Goal: Task Accomplishment & Management: Use online tool/utility

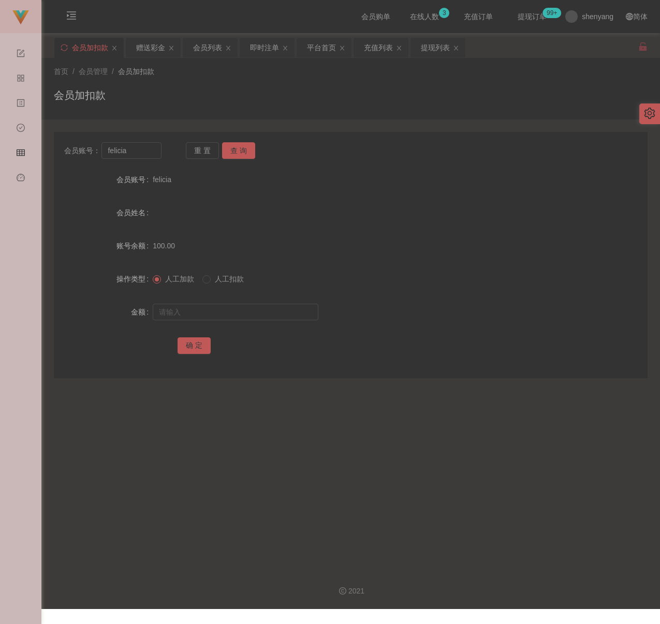
click at [254, 99] on div "会员加扣款" at bounding box center [351, 99] width 594 height 24
click at [525, 89] on div "会员加扣款" at bounding box center [351, 99] width 594 height 24
click at [144, 154] on input "felicia" at bounding box center [131, 150] width 60 height 17
paste input "HYT"
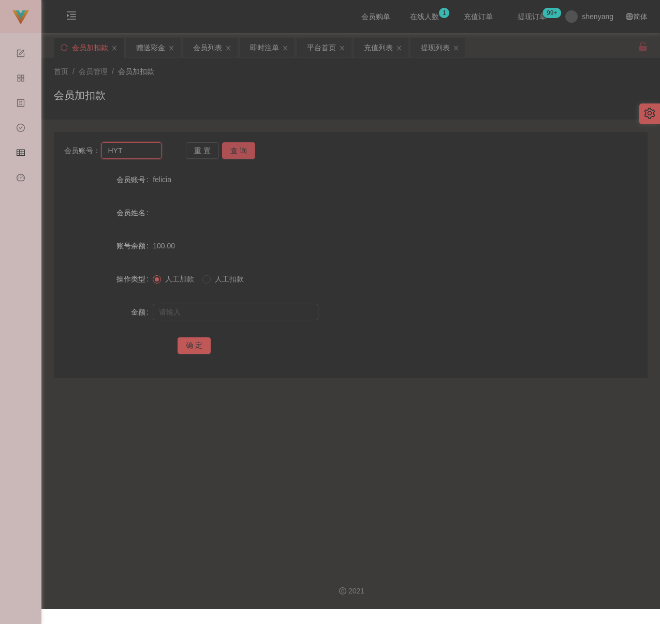
type input "HYT"
click at [247, 147] on button "查 询" at bounding box center [238, 150] width 33 height 17
click at [246, 314] on input "text" at bounding box center [236, 312] width 166 height 17
click at [271, 309] on input "text" at bounding box center [236, 312] width 166 height 17
paste input "15000"
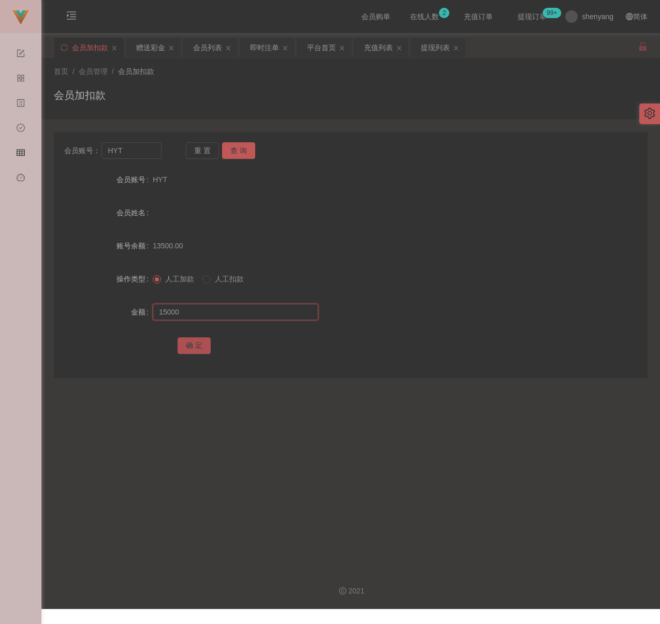
type input "15000"
click at [185, 342] on button "确 定" at bounding box center [194, 346] width 33 height 17
